Goal: Transaction & Acquisition: Purchase product/service

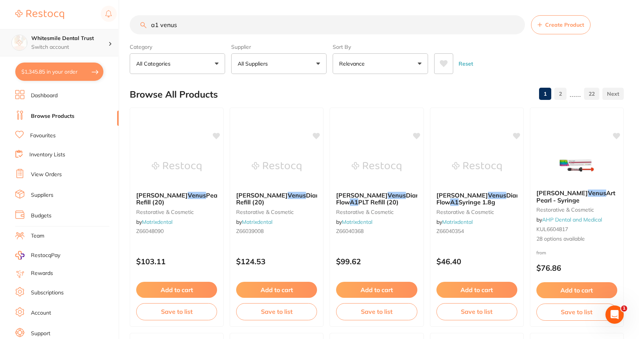
scroll to position [0, 0]
drag, startPoint x: 185, startPoint y: 24, endPoint x: 54, endPoint y: 39, distance: 131.7
click at [54, 39] on div "$1,345.85 Whitesmile Dental Trust Switch account Whitesmile Dental Trust $1,345…" at bounding box center [319, 169] width 639 height 339
type input "protemp"
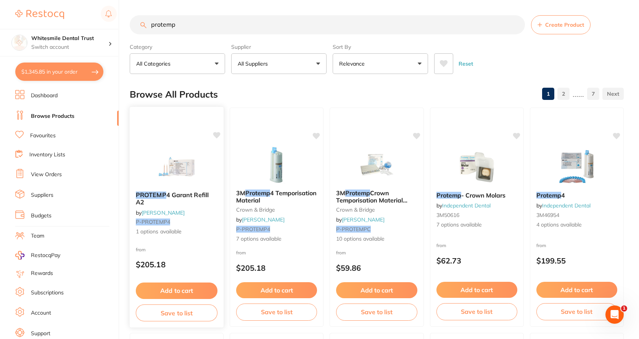
scroll to position [0, 0]
click at [147, 235] on span "1 options available" at bounding box center [177, 232] width 82 height 8
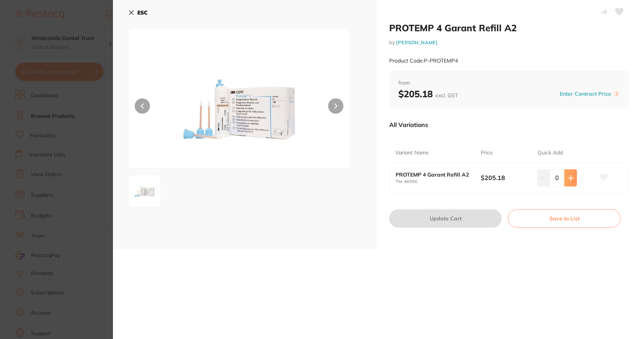
click at [568, 178] on icon at bounding box center [570, 177] width 5 height 5
type input "1"
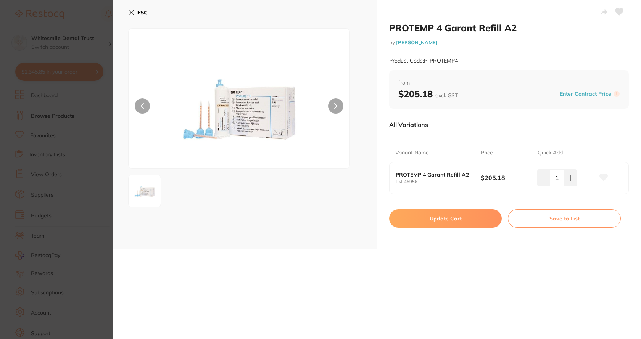
click at [443, 223] on button "Update Cart" at bounding box center [445, 218] width 112 height 18
checkbox input "false"
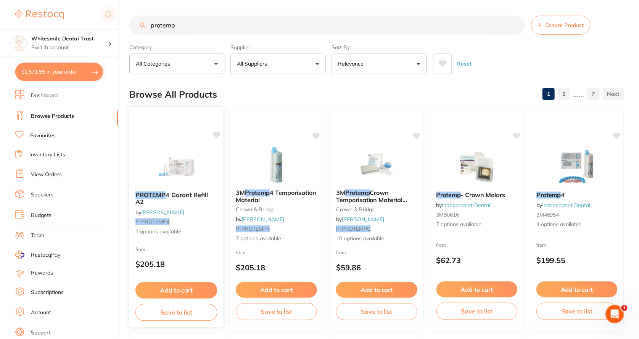
scroll to position [6, 0]
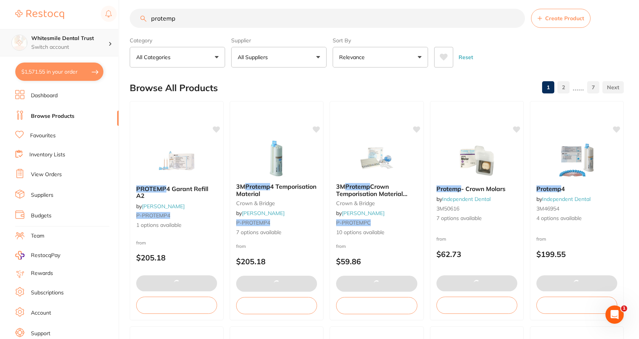
drag, startPoint x: 163, startPoint y: 29, endPoint x: 116, endPoint y: 43, distance: 48.9
click at [116, 43] on div "$1,571.55 Whitesmile Dental Trust Switch account Whitesmile Dental Trust $1,571…" at bounding box center [319, 163] width 639 height 339
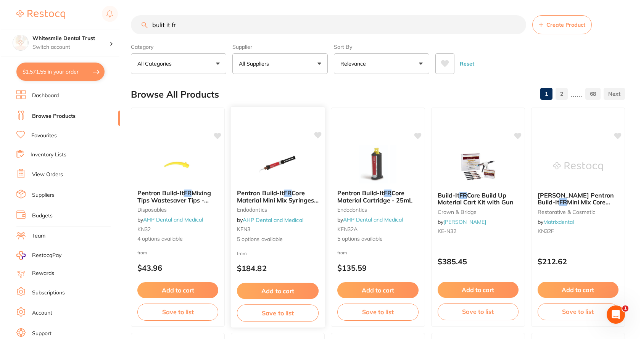
scroll to position [0, 0]
type input "bulit it fr"
click at [354, 238] on span "5 options available" at bounding box center [377, 239] width 82 height 8
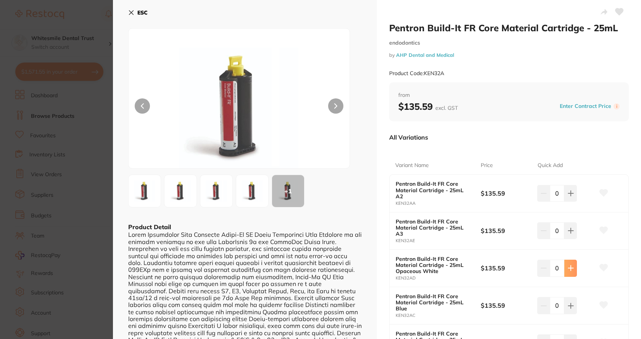
click at [567, 196] on icon at bounding box center [570, 193] width 6 height 6
type input "1"
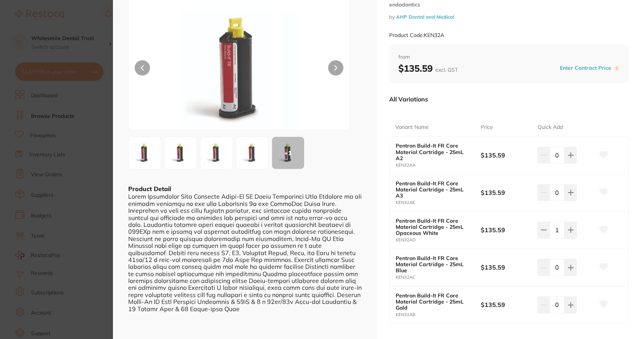
scroll to position [76, 0]
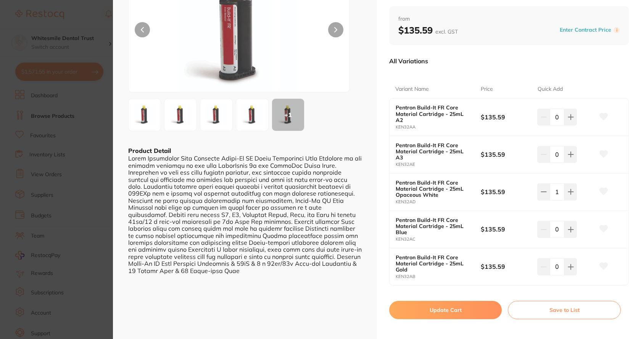
click at [462, 301] on button "Update Cart" at bounding box center [445, 310] width 112 height 18
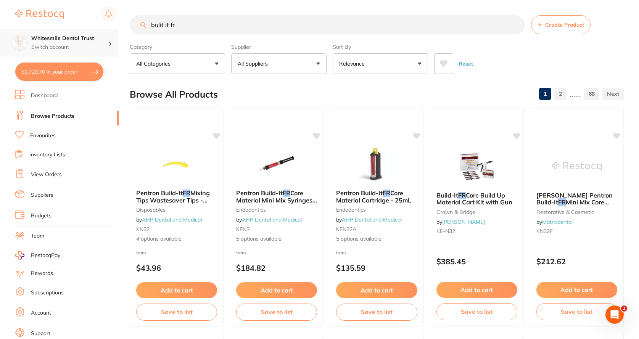
scroll to position [0, 0]
drag, startPoint x: 187, startPoint y: 24, endPoint x: 90, endPoint y: 35, distance: 97.9
click at [90, 35] on div "$1,720.70 Whitesmile Dental Trust Switch account Whitesmile Dental Trust $1,720…" at bounding box center [319, 169] width 639 height 339
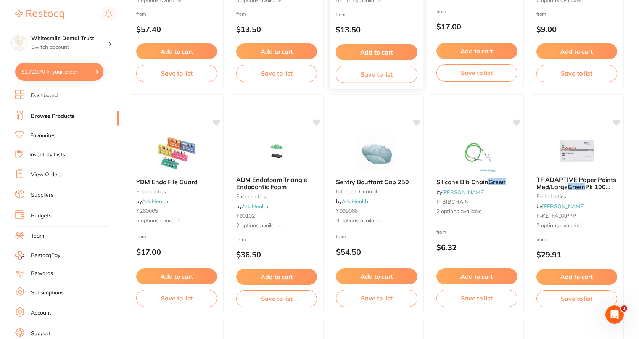
scroll to position [686, 0]
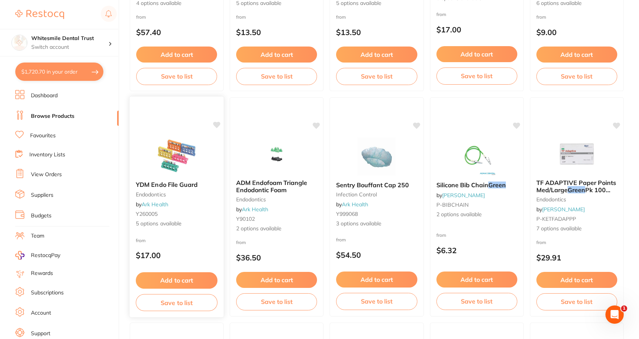
click at [181, 171] on img at bounding box center [176, 155] width 50 height 39
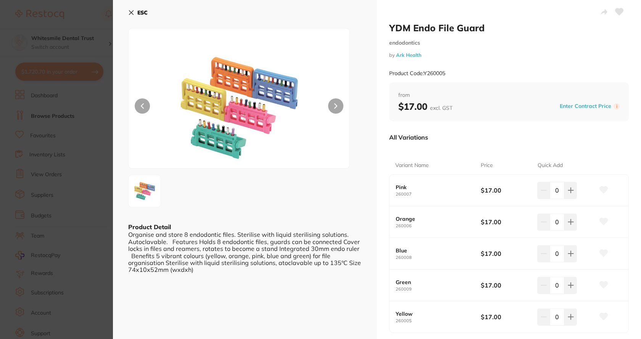
click at [133, 12] on icon at bounding box center [131, 13] width 6 height 6
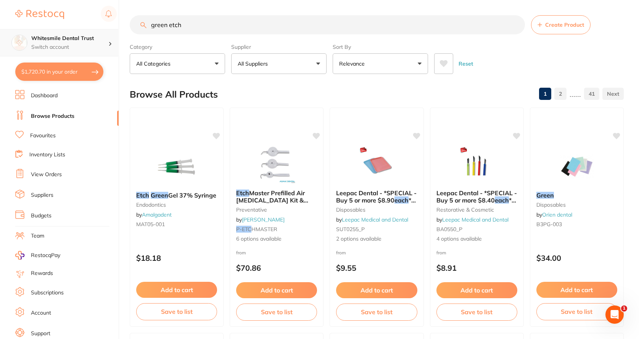
scroll to position [0, 0]
drag, startPoint x: 186, startPoint y: 26, endPoint x: 106, endPoint y: 47, distance: 83.5
click at [106, 47] on div "$1,720.70 Whitesmile Dental Trust Switch account Whitesmile Dental Trust $1,720…" at bounding box center [319, 169] width 639 height 339
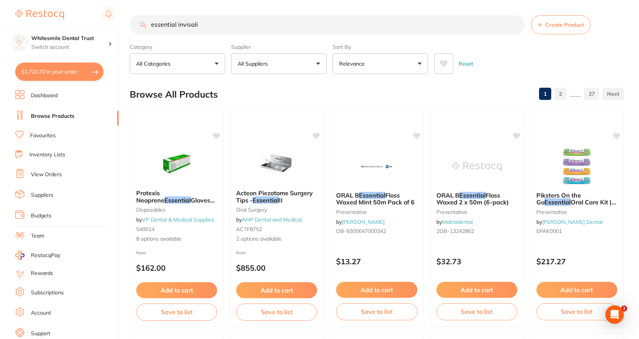
scroll to position [0, 0]
type input "essential [MEDICAL_DATA] starter kit"
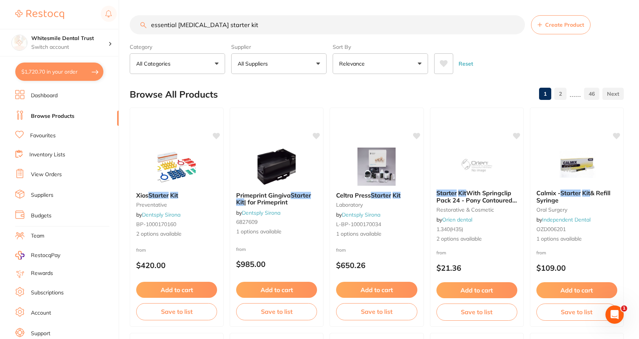
drag, startPoint x: 256, startPoint y: 32, endPoint x: 118, endPoint y: 21, distance: 138.0
click at [117, 27] on div "$1,720.70 Whitesmile Dental Trust Switch account Whitesmile Dental Trust $1,720…" at bounding box center [319, 169] width 639 height 339
